Goal: Transaction & Acquisition: Purchase product/service

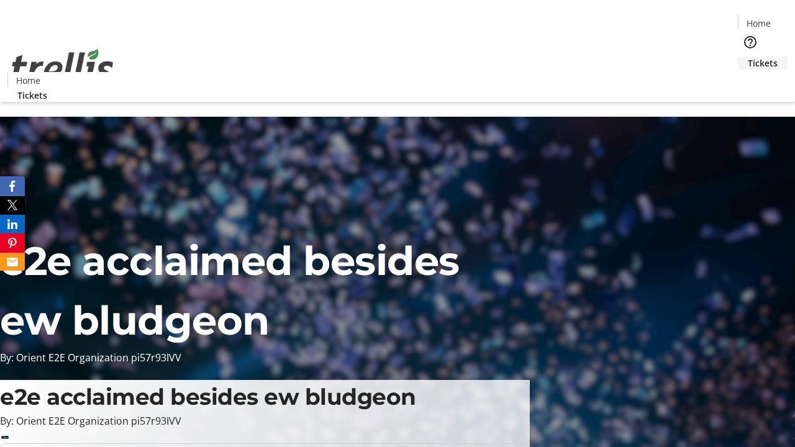
click at [748, 57] on span "Tickets" at bounding box center [763, 63] width 30 height 13
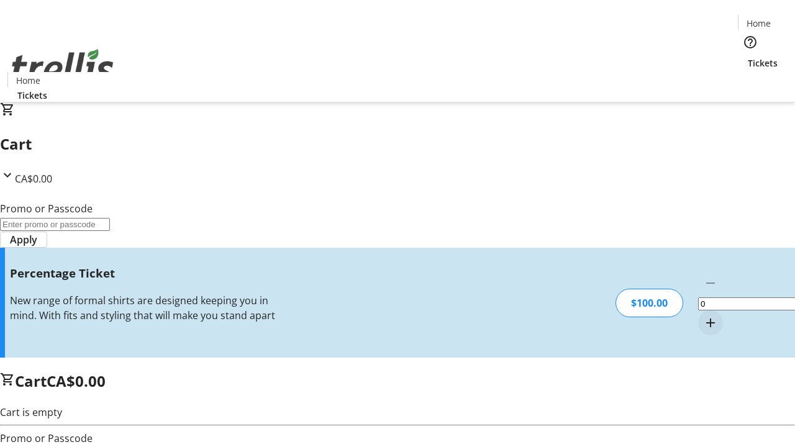
click at [703, 315] on mat-icon "Increment by one" at bounding box center [710, 322] width 15 height 15
type input "1"
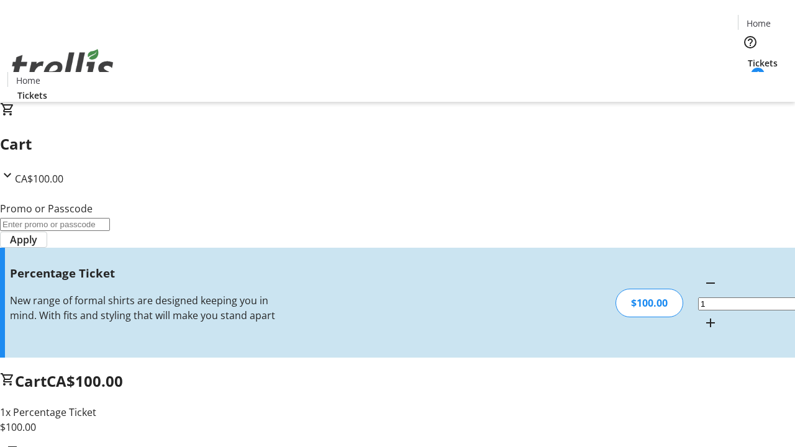
type input "FOO"
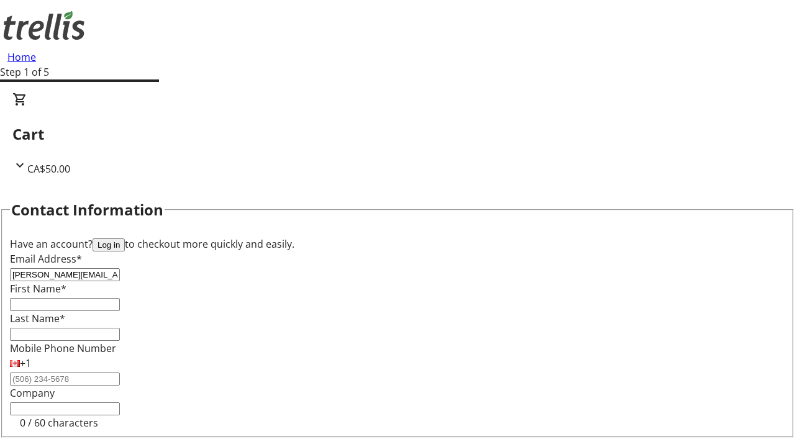
type input "[PERSON_NAME][EMAIL_ADDRESS][DOMAIN_NAME]"
type input "[PERSON_NAME]"
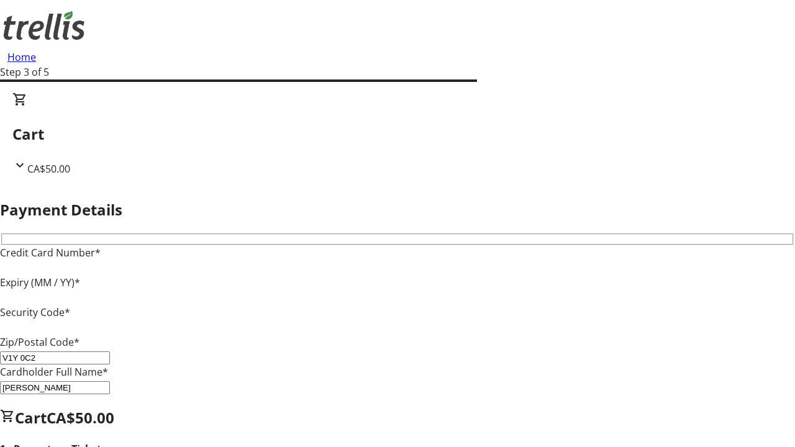
type input "V1Y 0C2"
